Goal: Information Seeking & Learning: Learn about a topic

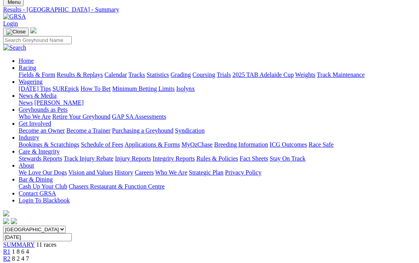
scroll to position [0, 3]
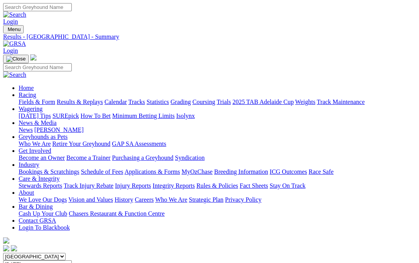
click at [89, 99] on link "Results & Replays" at bounding box center [80, 102] width 46 height 7
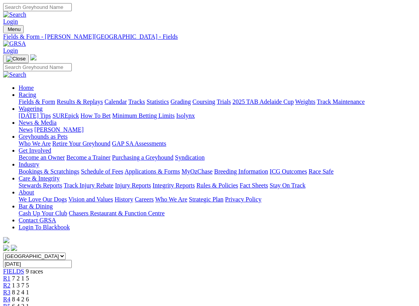
scroll to position [115, 0]
